Goal: Go to known website: Access a specific website the user already knows

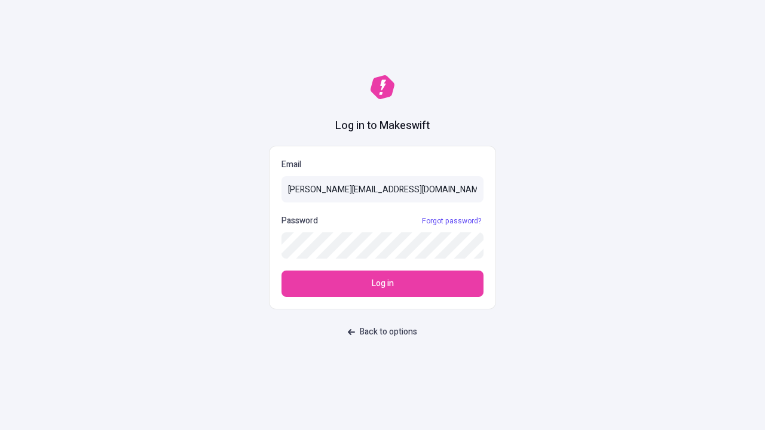
type input "sasha+test-ui@makeswift.com"
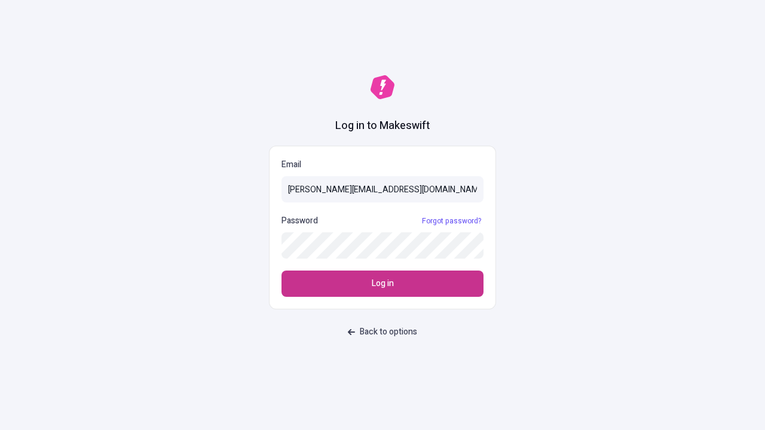
click at [382, 284] on span "Log in" at bounding box center [383, 283] width 22 height 13
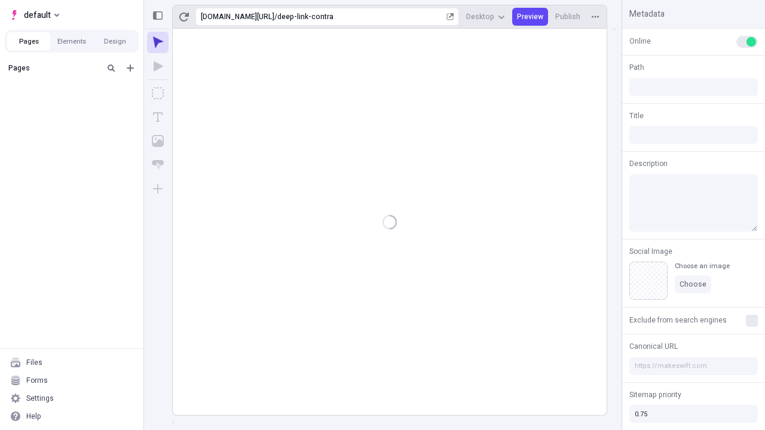
type input "/deep-link-contra"
